Goal: Task Accomplishment & Management: Manage account settings

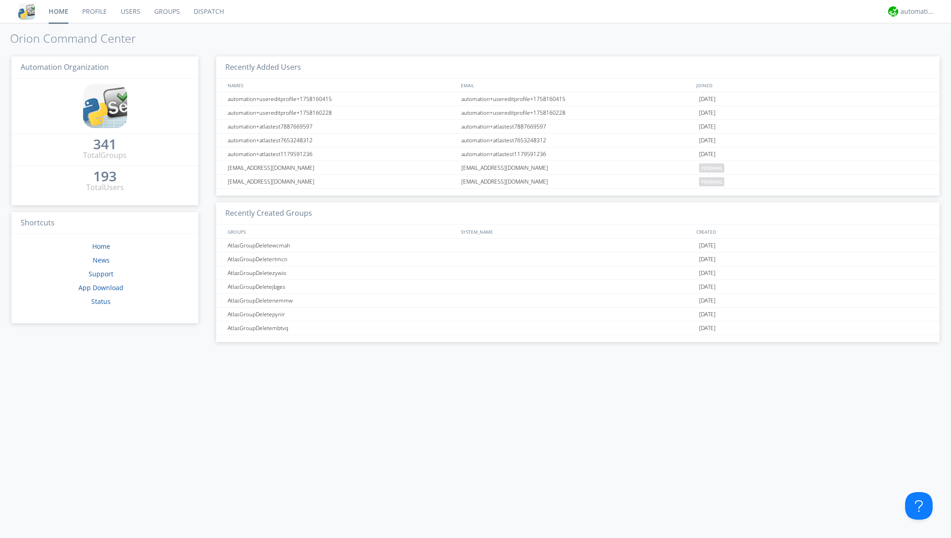
click at [170, 11] on link "Groups" at bounding box center [166, 11] width 39 height 23
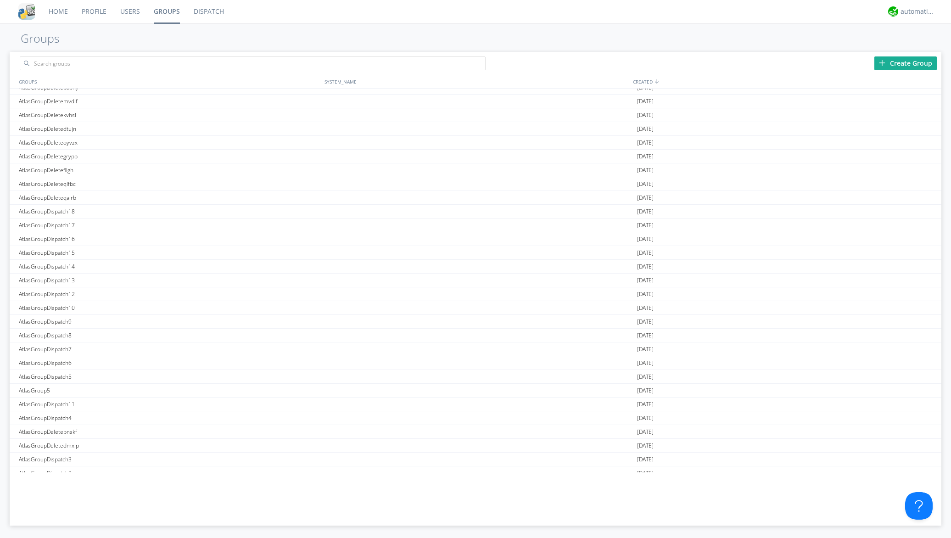
scroll to position [4312, 0]
click at [53, 454] on div "AtlasGroup1" at bounding box center [170, 451] width 307 height 13
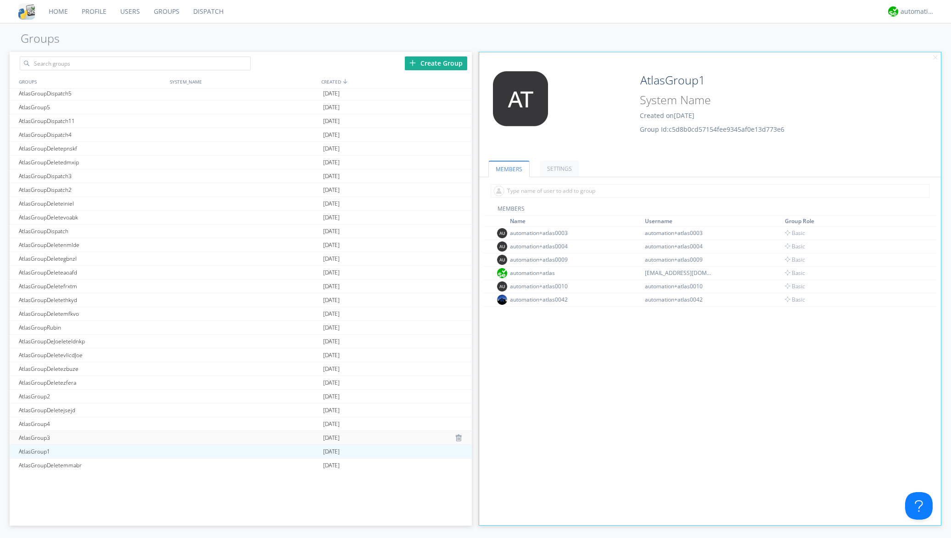
click at [52, 437] on div "AtlasGroup3" at bounding box center [92, 437] width 151 height 13
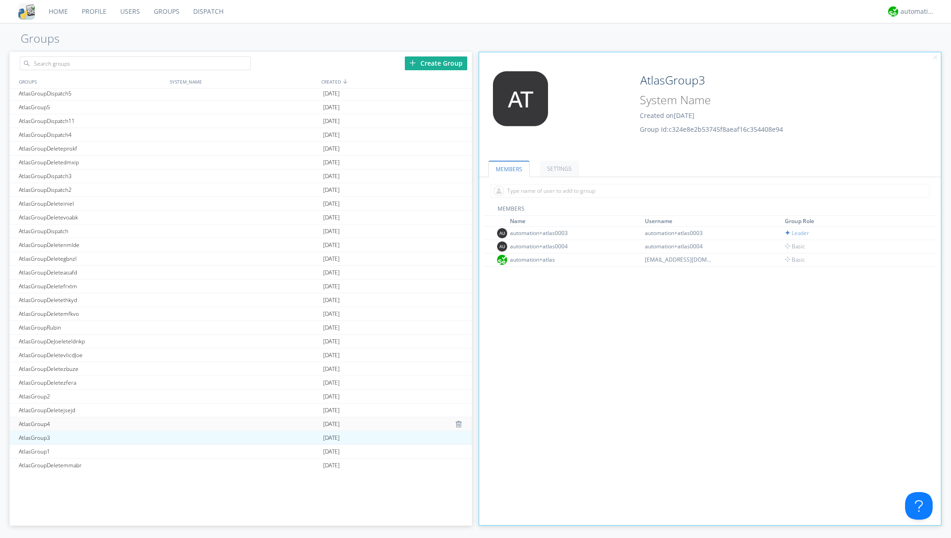
click at [50, 420] on div "AtlasGroup4" at bounding box center [92, 423] width 151 height 13
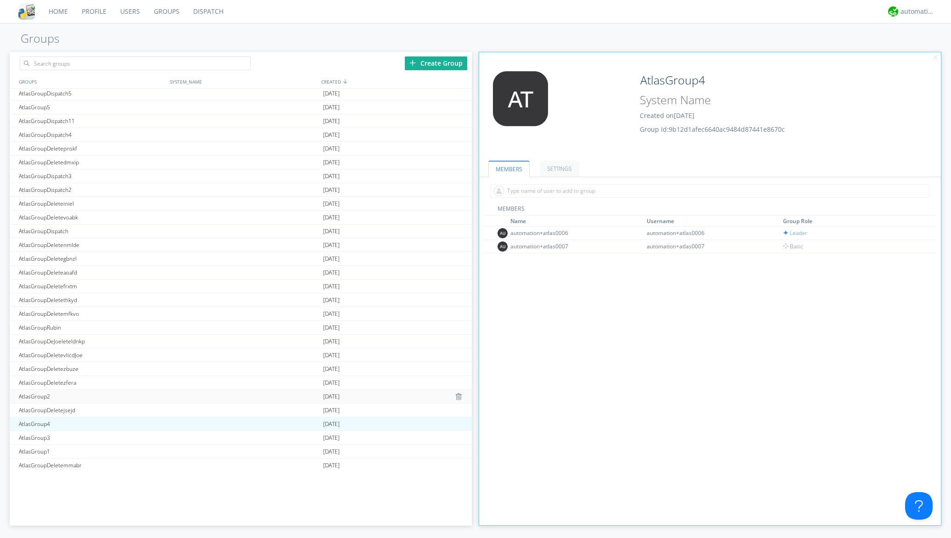
click at [45, 396] on div "AtlasGroup2" at bounding box center [92, 396] width 151 height 13
type input "AtlasGroup2"
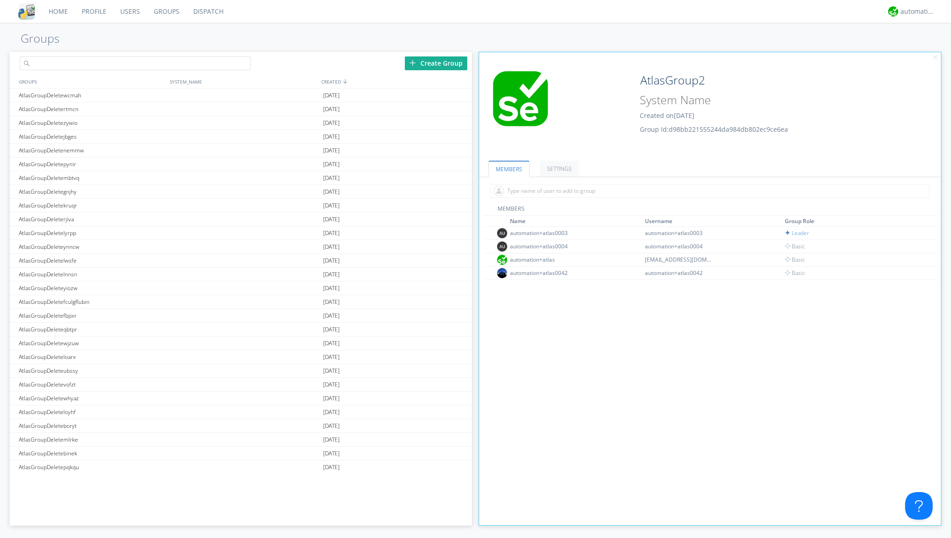
click at [94, 70] on input "text" at bounding box center [135, 63] width 231 height 14
click at [340, 39] on h1 "Groups" at bounding box center [475, 38] width 951 height 13
drag, startPoint x: 78, startPoint y: 61, endPoint x: 38, endPoint y: 53, distance: 40.3
click at [37, 53] on div "Pol" at bounding box center [125, 62] width 231 height 20
type input "AtlasGroup1"
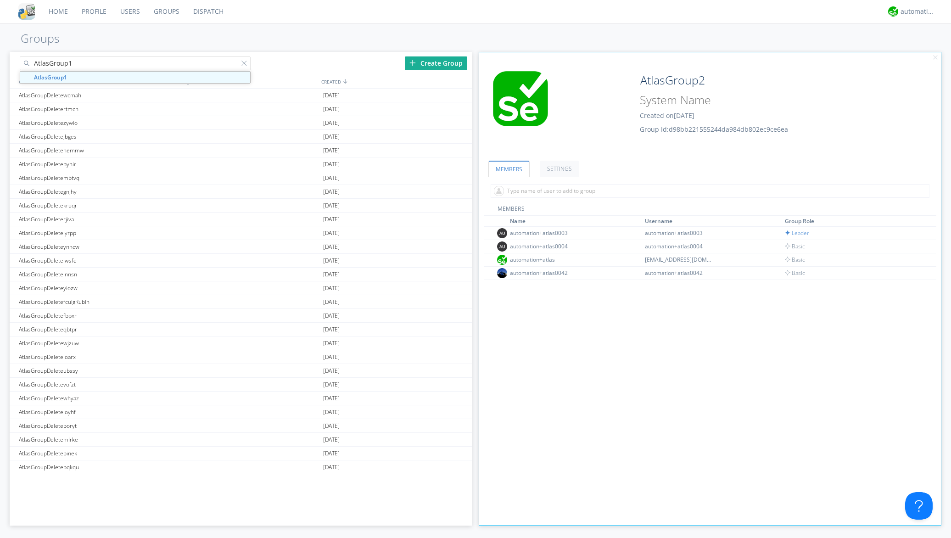
click at [500, 303] on div "MEMBERS Name Username Group Role automation+atlas0003 automation+atlas0003 Lead…" at bounding box center [710, 393] width 453 height 376
click at [552, 192] on input "text" at bounding box center [710, 191] width 439 height 14
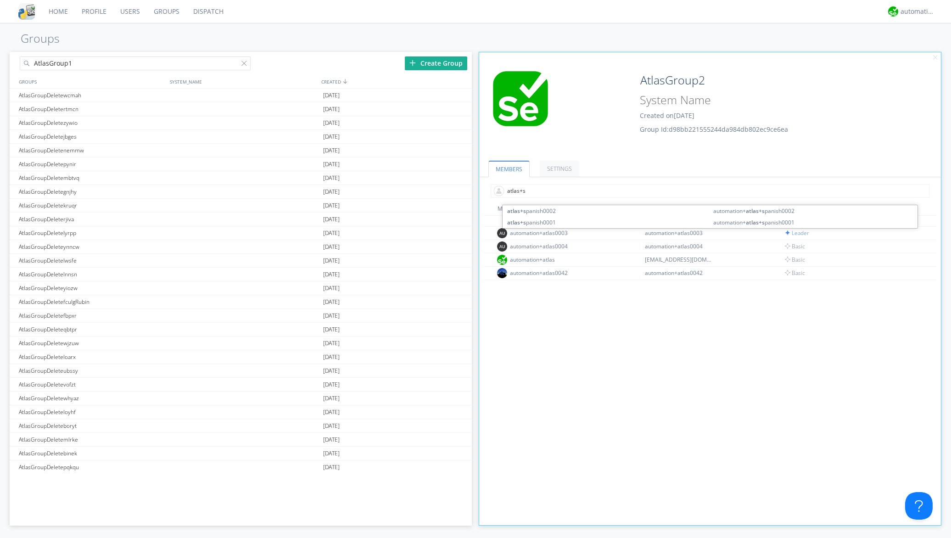
type input "atlas+sp"
click at [566, 169] on link "SETTINGS" at bounding box center [559, 169] width 39 height 16
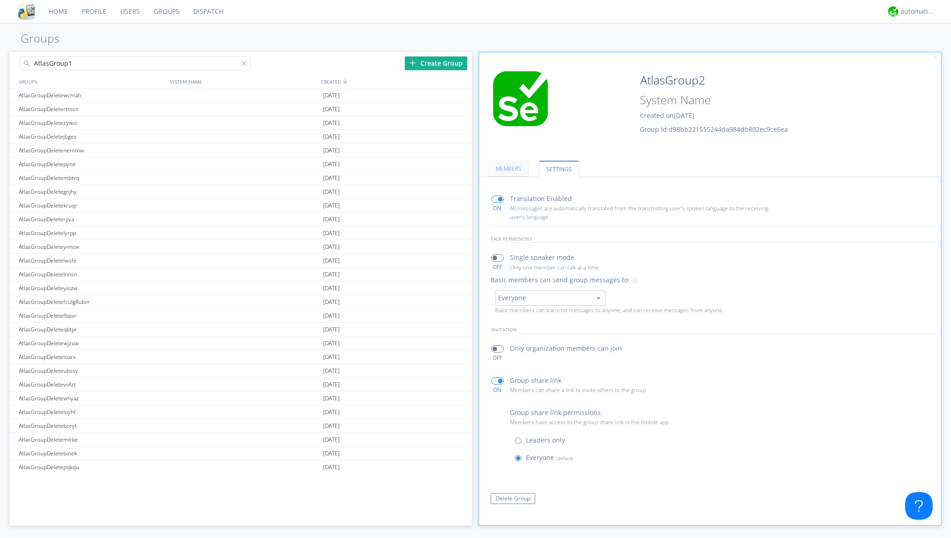
click at [514, 167] on link "MEMBERS" at bounding box center [508, 169] width 40 height 16
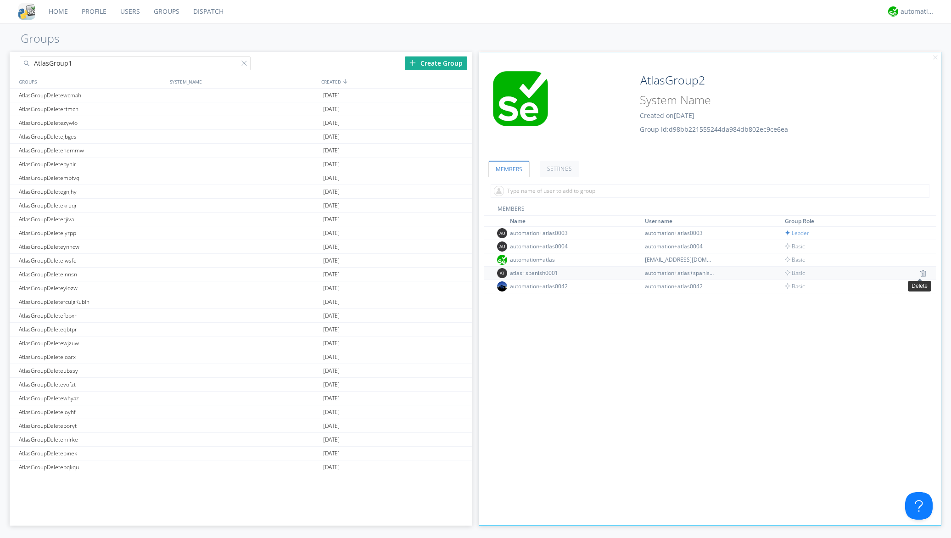
click at [920, 275] on img at bounding box center [923, 273] width 6 height 7
click at [429, 57] on div "Create Group" at bounding box center [436, 63] width 62 height 14
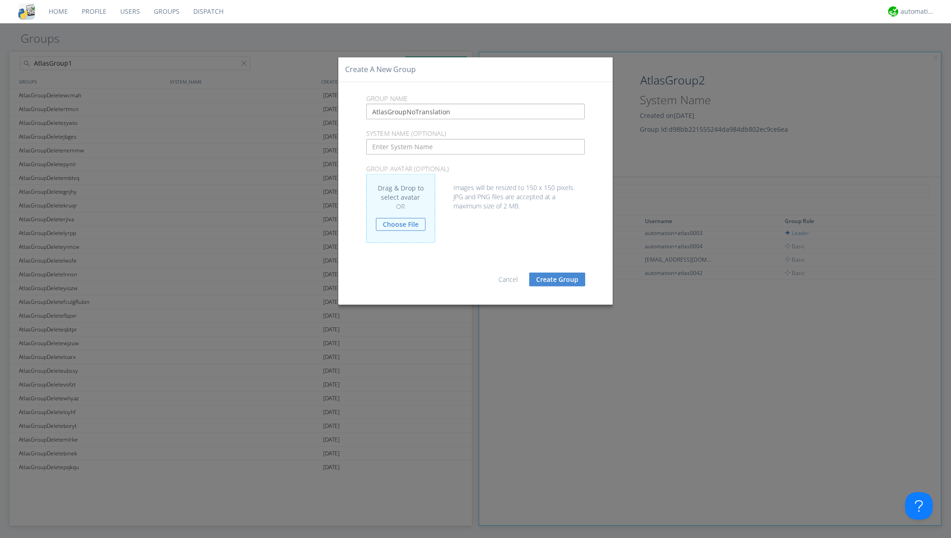
type input "AtlasGroupNoTranslation"
click at [575, 278] on button "Create Group" at bounding box center [557, 280] width 56 height 14
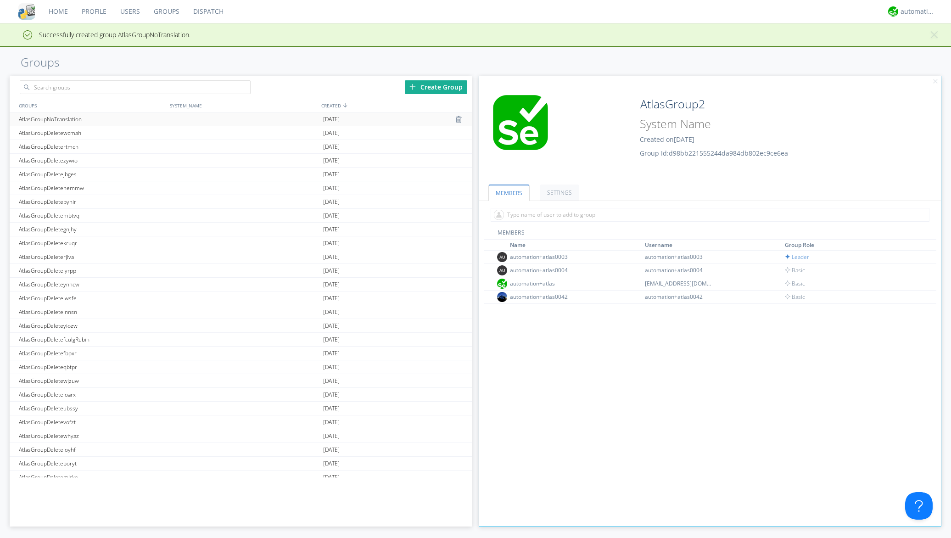
click at [107, 119] on div "AtlasGroupNoTranslation" at bounding box center [92, 118] width 151 height 13
type input "AtlasGroupNoTranslation"
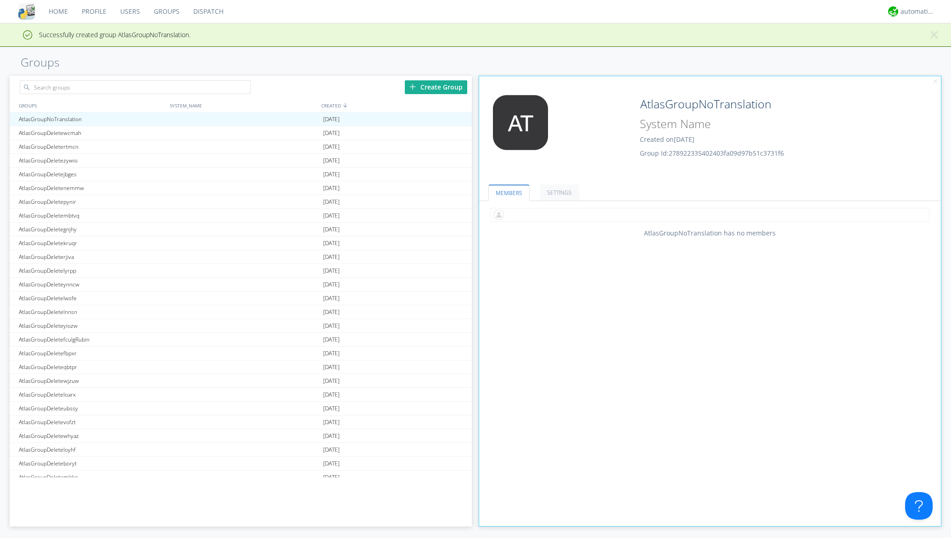
click at [524, 219] on input "text" at bounding box center [710, 215] width 439 height 14
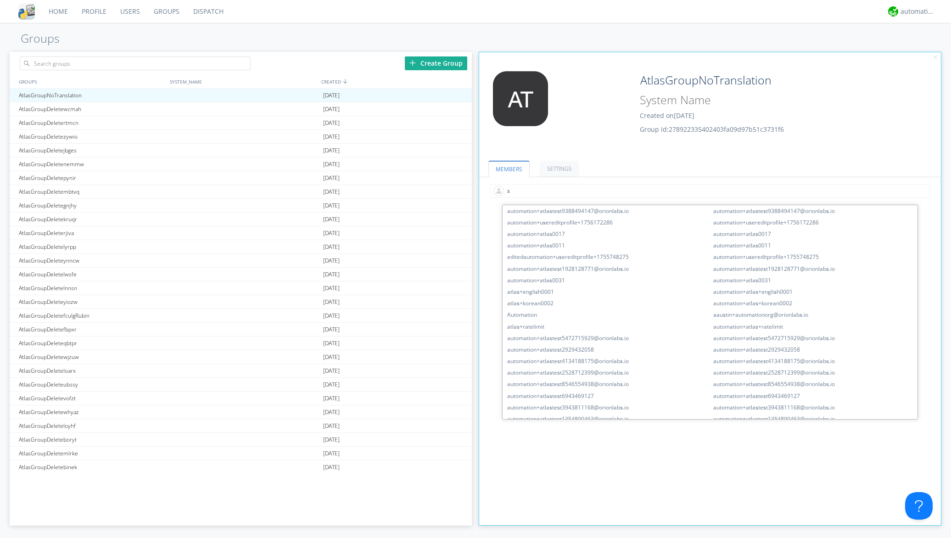
type input "sp"
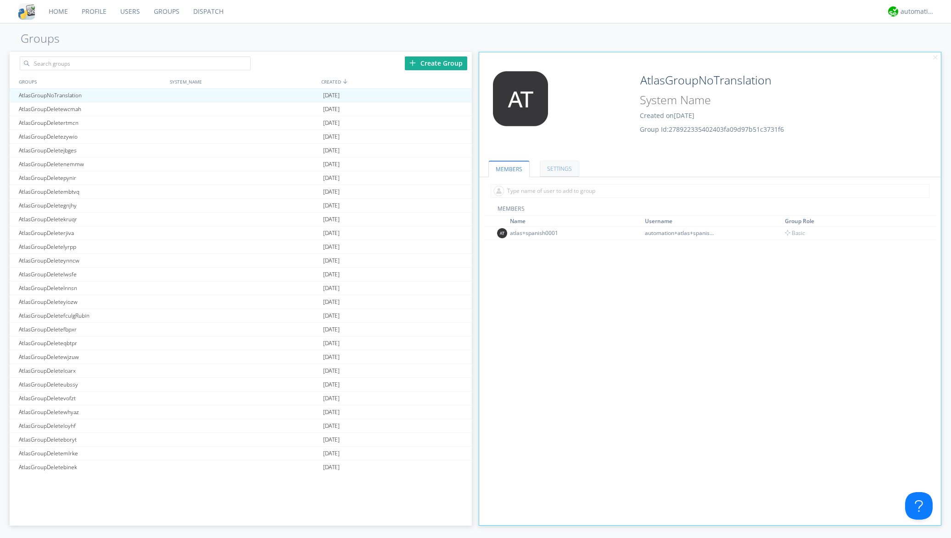
click at [556, 167] on link "SETTINGS" at bounding box center [559, 169] width 39 height 16
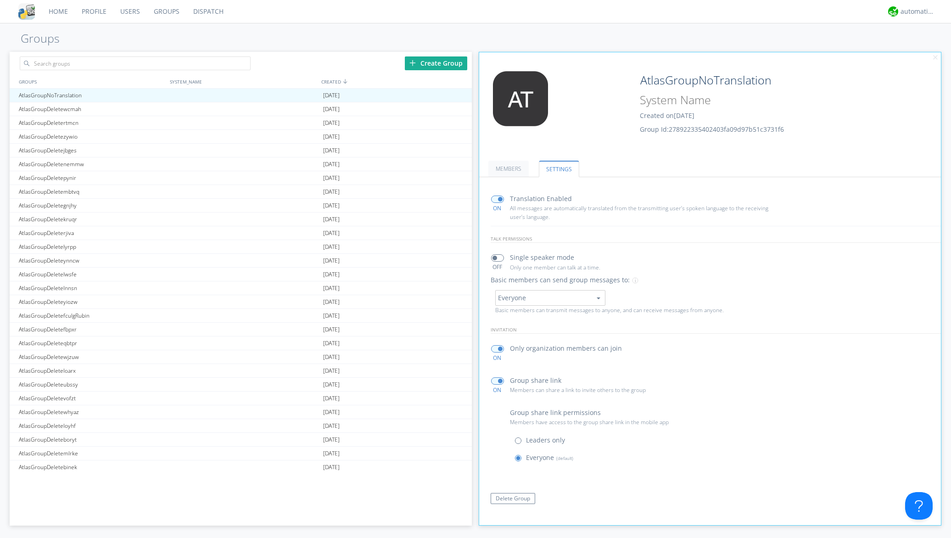
click at [494, 197] on span at bounding box center [497, 199] width 13 height 7
click at [0, 0] on input "checkbox" at bounding box center [0, 0] width 0 height 0
click at [509, 168] on link "MEMBERS" at bounding box center [508, 169] width 40 height 16
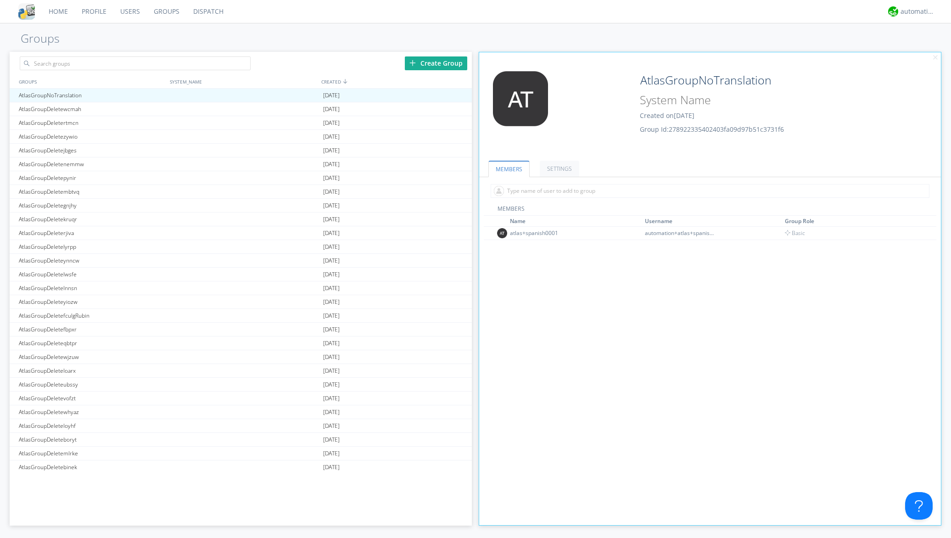
click at [569, 280] on div "MEMBERS Name Username Group Role atlas+spanish0001 automation+atlas+spanish0001…" at bounding box center [710, 393] width 453 height 376
